Goal: Transaction & Acquisition: Purchase product/service

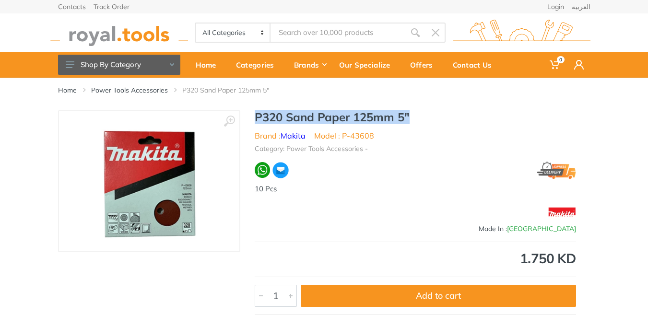
drag, startPoint x: 257, startPoint y: 119, endPoint x: 422, endPoint y: 121, distance: 164.9
click at [422, 121] on h1 "P320 Sand Paper 125mm 5"" at bounding box center [415, 117] width 321 height 14
copy h1 "P320 Sand Paper 125mm 5""
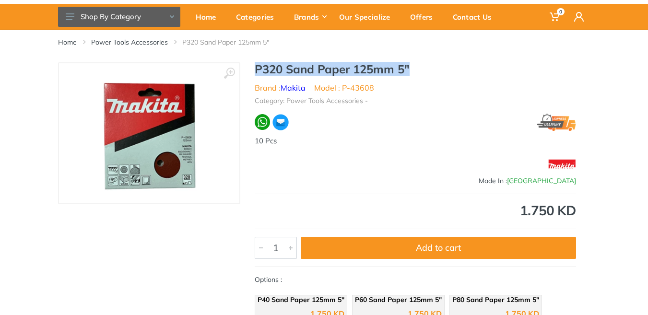
click at [165, 145] on img at bounding box center [148, 133] width 95 height 121
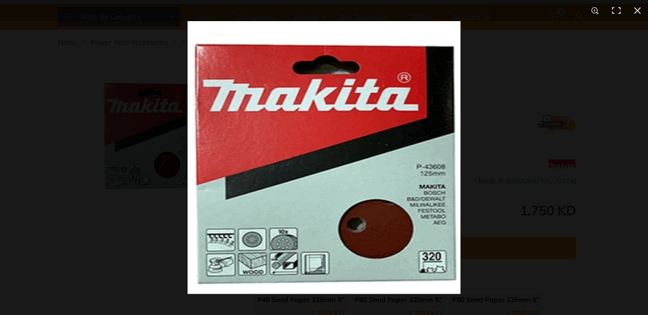
click at [368, 182] on img at bounding box center [323, 157] width 273 height 273
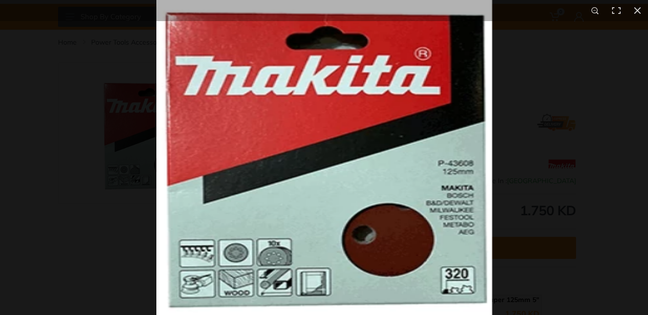
click at [450, 209] on img at bounding box center [324, 152] width 336 height 336
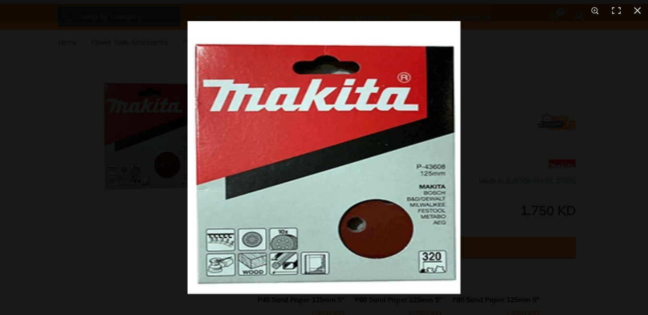
click at [420, 204] on img at bounding box center [323, 157] width 273 height 273
